Goal: Navigation & Orientation: Find specific page/section

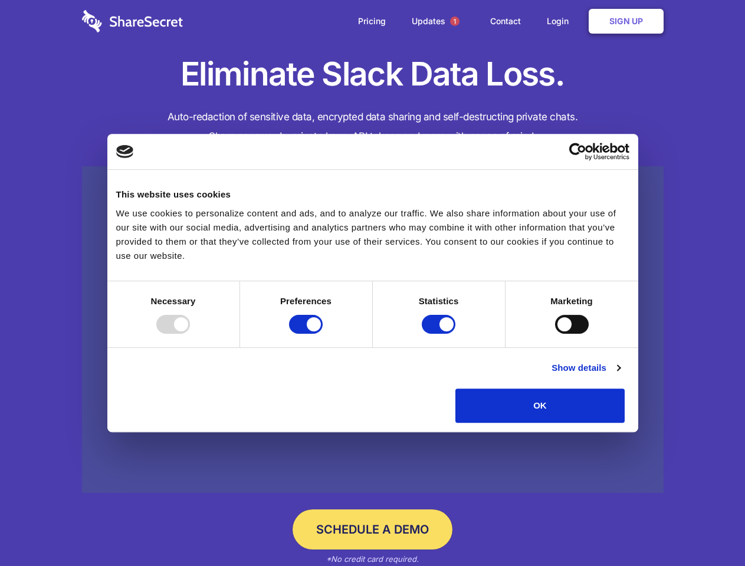
click at [190, 334] on div at bounding box center [173, 324] width 34 height 19
click at [322, 334] on input "Preferences" at bounding box center [306, 324] width 34 height 19
checkbox input "false"
click at [440, 334] on input "Statistics" at bounding box center [439, 324] width 34 height 19
checkbox input "false"
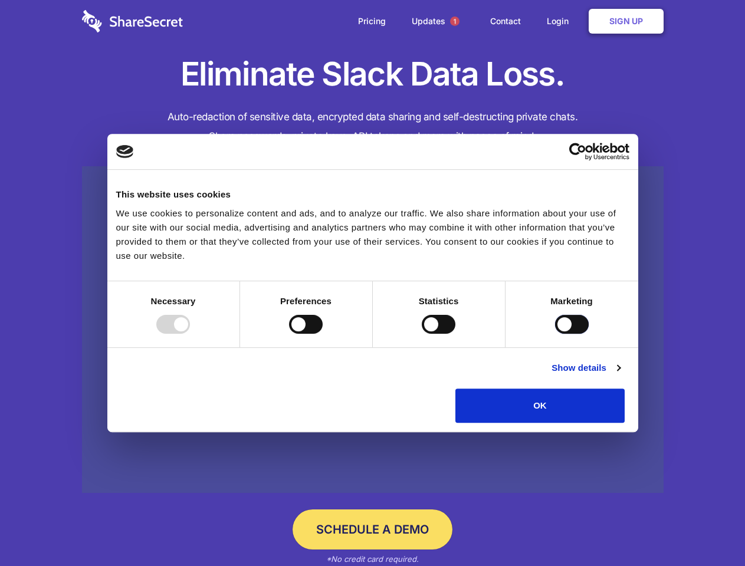
click at [555, 334] on input "Marketing" at bounding box center [572, 324] width 34 height 19
checkbox input "true"
click at [620, 375] on link "Show details" at bounding box center [585, 368] width 68 height 14
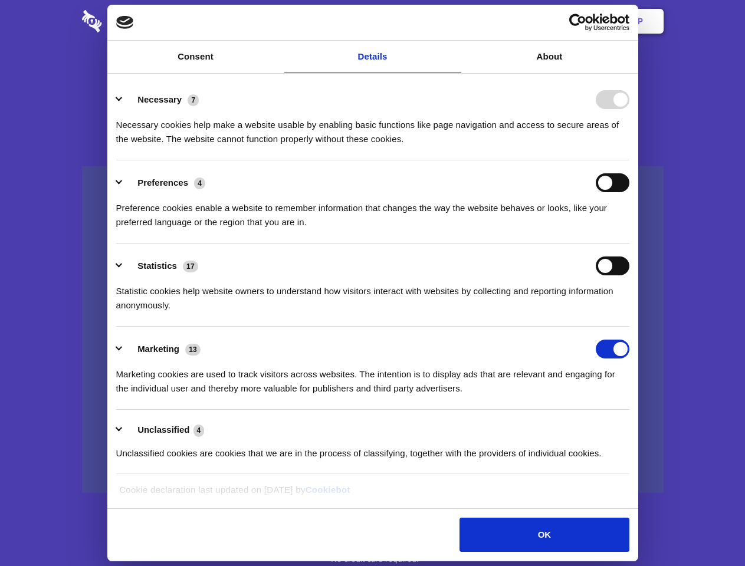
click at [629, 160] on li "Necessary 7 Necessary cookies help make a website usable by enabling basic func…" at bounding box center [372, 118] width 513 height 83
click at [454, 21] on span "1" at bounding box center [454, 21] width 9 height 9
